Goal: Task Accomplishment & Management: Complete application form

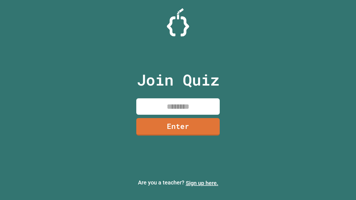
click at [202, 183] on link "Sign up here." at bounding box center [202, 183] width 33 height 7
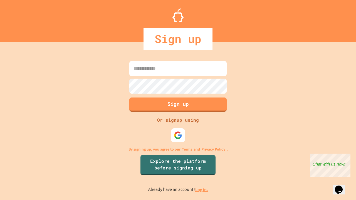
click at [202, 190] on link "Log in." at bounding box center [201, 190] width 13 height 6
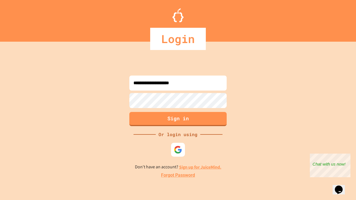
type input "**********"
